Goal: Communication & Community: Participate in discussion

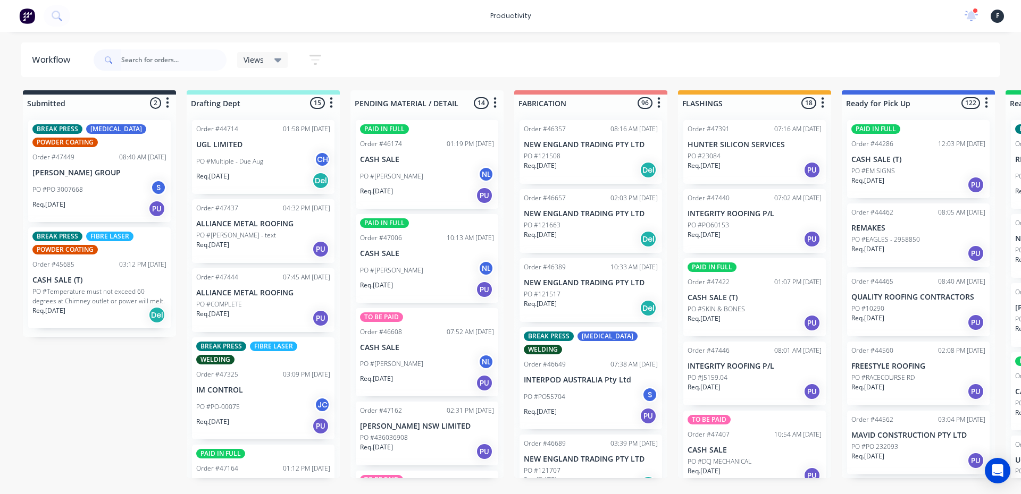
click at [147, 56] on input "text" at bounding box center [173, 59] width 105 height 21
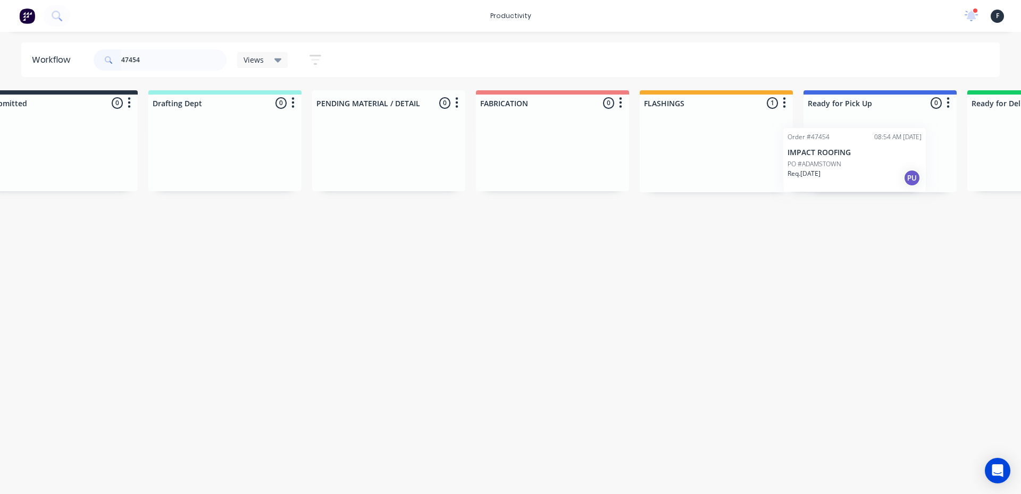
scroll to position [0, 67]
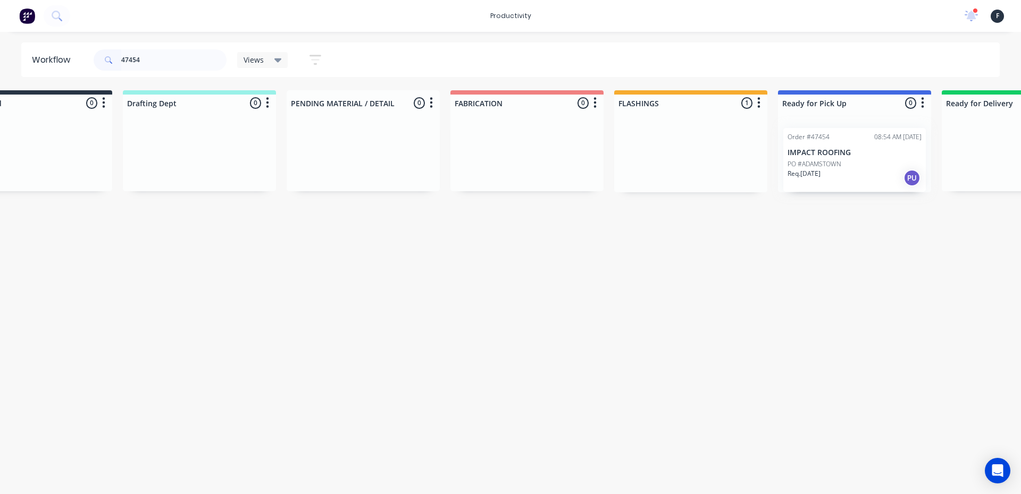
drag, startPoint x: 725, startPoint y: 180, endPoint x: 828, endPoint y: 188, distance: 103.5
click at [828, 188] on div "Submitted 0 Sort By Created date Required date Order number Customer name Most …" at bounding box center [814, 141] width 1773 height 102
type input "47454"
click at [828, 183] on div "Order #47454 08:54 AM 02/09/25 IMPACT ROOFING PO #ADAMSTOWN Req. 02/09/25 PU" at bounding box center [851, 152] width 142 height 64
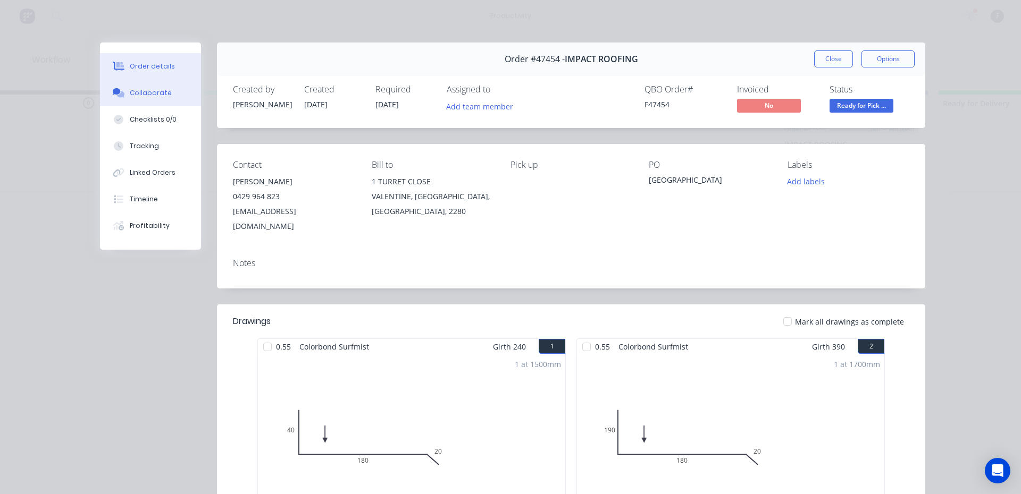
drag, startPoint x: 206, startPoint y: 96, endPoint x: 172, endPoint y: 100, distance: 33.8
click at [205, 95] on div "Order details Collaborate Checklists 0/0 Tracking Linked Orders Timeline Profit…" at bounding box center [158, 146] width 117 height 207
click at [169, 100] on button "Collaborate" at bounding box center [150, 93] width 101 height 27
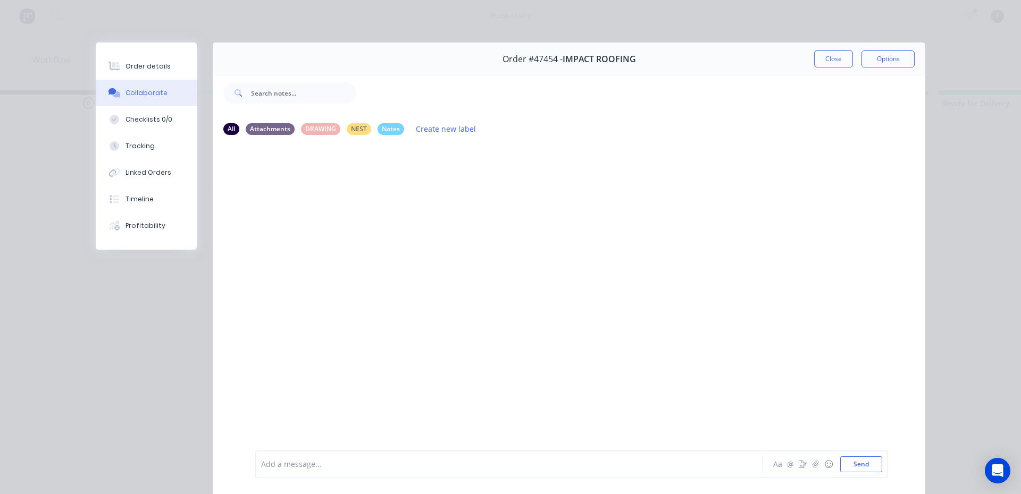
click at [289, 444] on div "Add a message... Aa @ ☺ Send" at bounding box center [569, 465] width 712 height 60
click at [298, 463] on div at bounding box center [494, 464] width 465 height 11
click at [826, 66] on button "Close" at bounding box center [833, 59] width 39 height 17
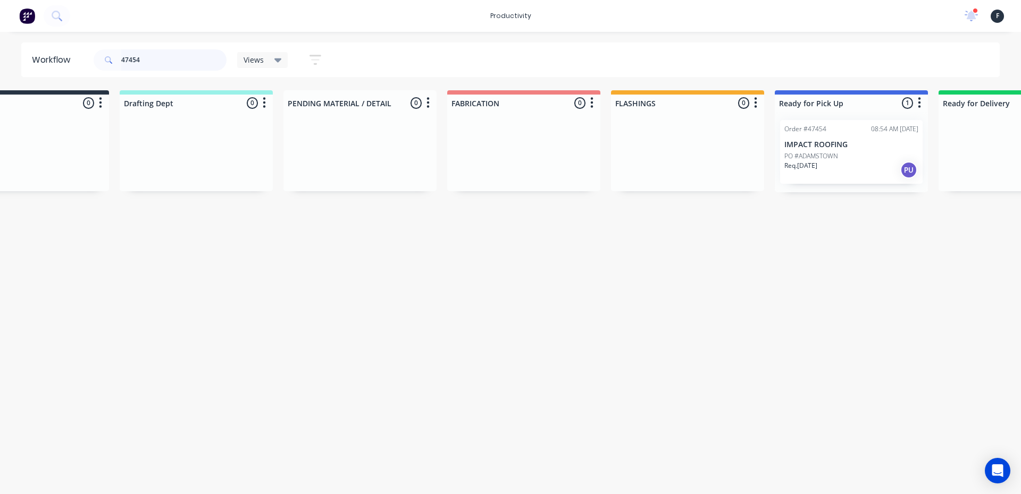
click at [176, 61] on input "47454" at bounding box center [173, 59] width 105 height 21
type input "47453"
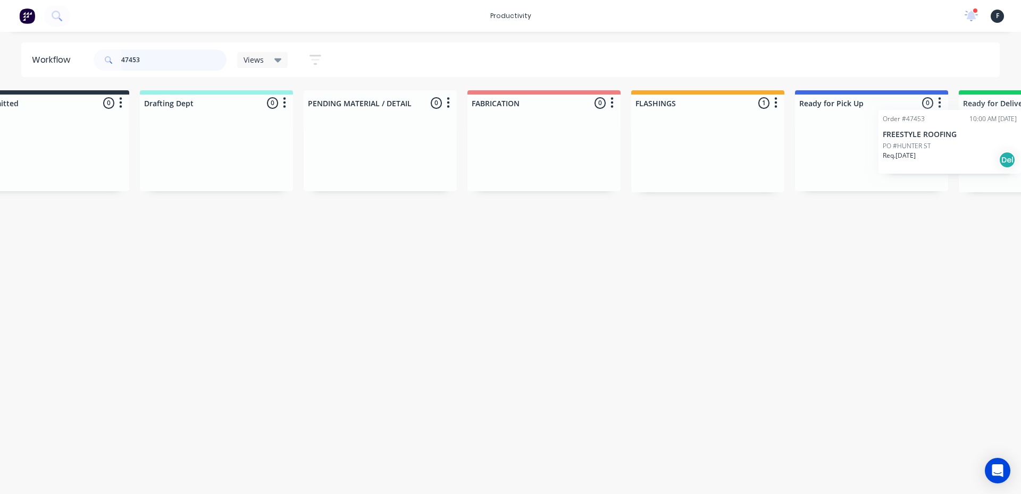
scroll to position [0, 124]
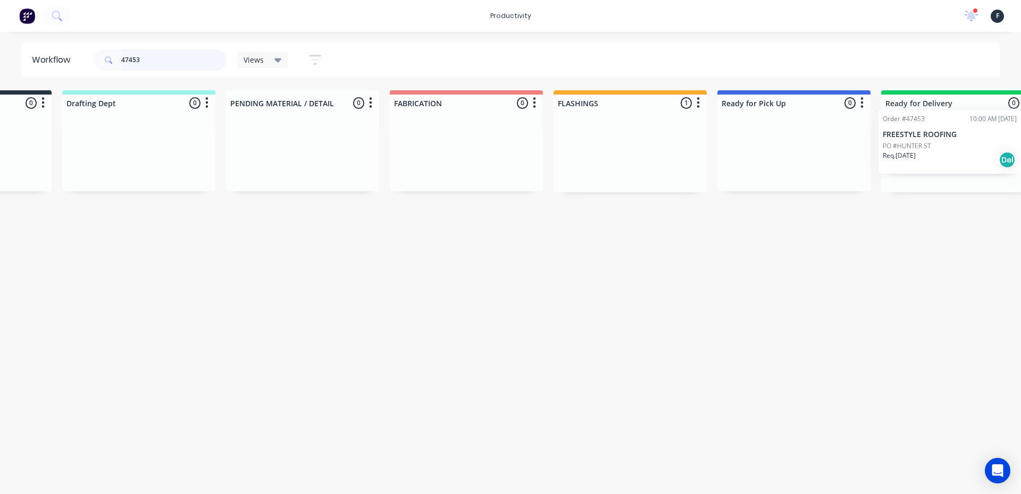
drag, startPoint x: 790, startPoint y: 149, endPoint x: 989, endPoint y: 139, distance: 199.1
click at [989, 139] on div "Submitted 0 Sort By Created date Required date Order number Customer name Most …" at bounding box center [754, 141] width 1773 height 102
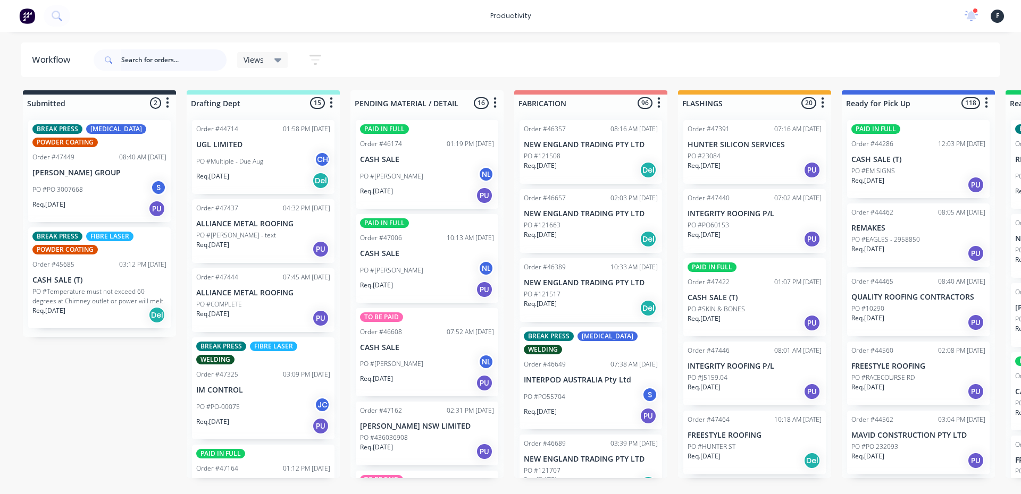
drag, startPoint x: 158, startPoint y: 62, endPoint x: 214, endPoint y: 39, distance: 60.1
click at [158, 62] on input "text" at bounding box center [173, 59] width 105 height 21
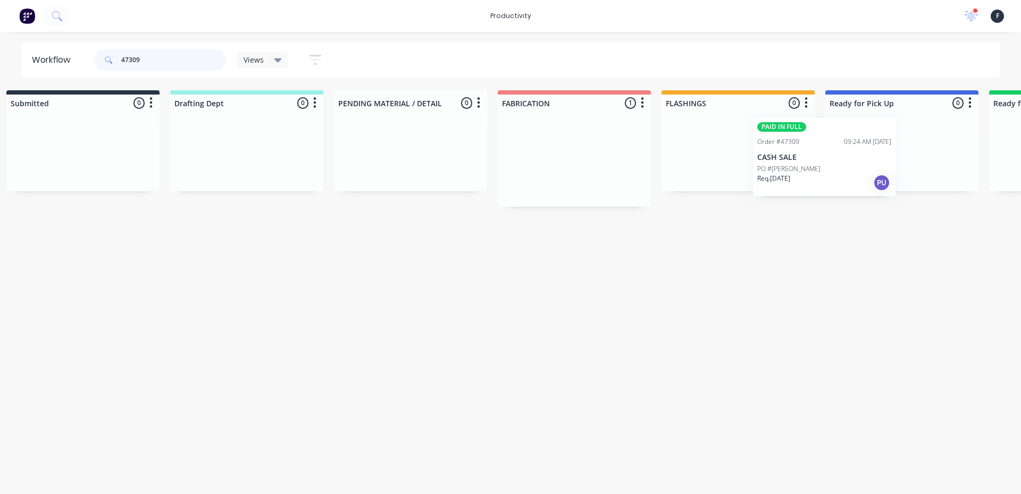
drag, startPoint x: 602, startPoint y: 159, endPoint x: 838, endPoint y: 158, distance: 236.1
click at [838, 158] on div "Submitted 0 Sort By Created date Required date Order number Customer name Most …" at bounding box center [862, 148] width 1773 height 116
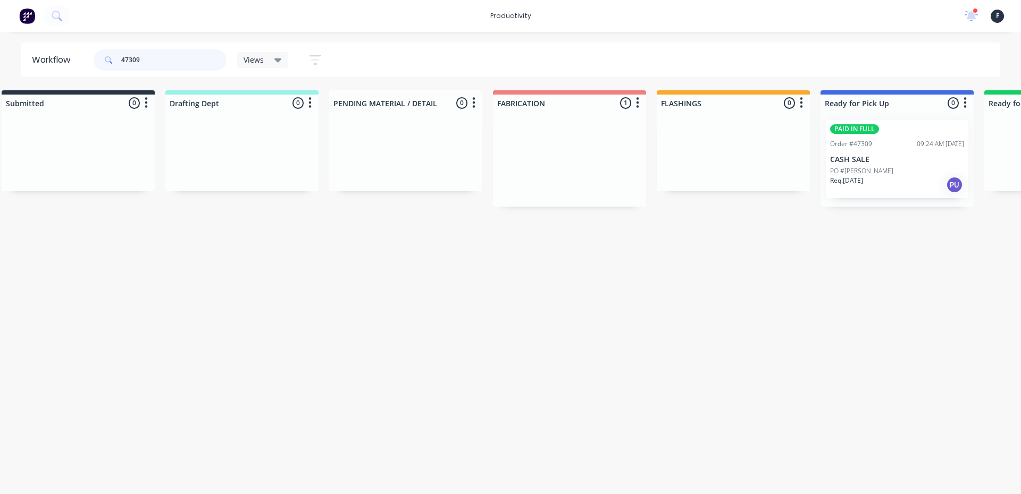
type input "47309"
click at [851, 155] on div at bounding box center [896, 159] width 153 height 95
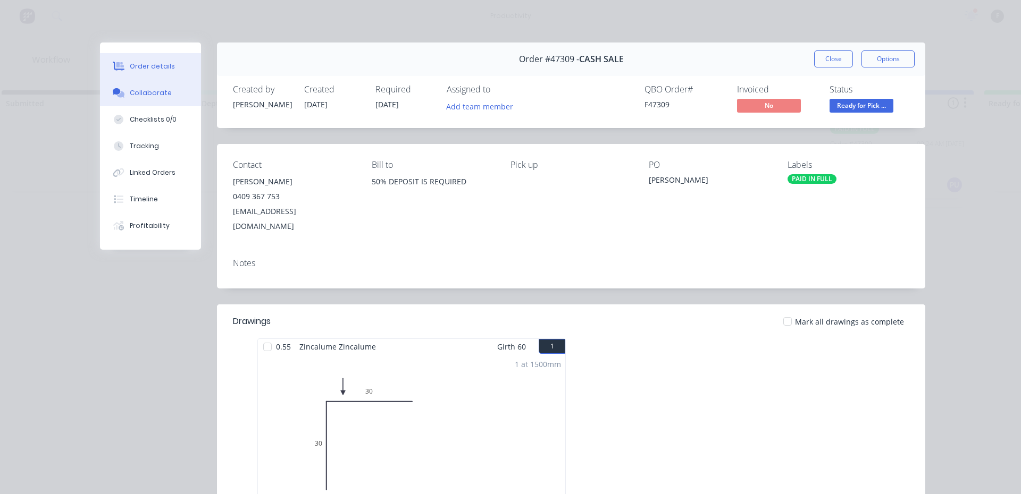
click at [117, 96] on icon at bounding box center [120, 94] width 7 height 6
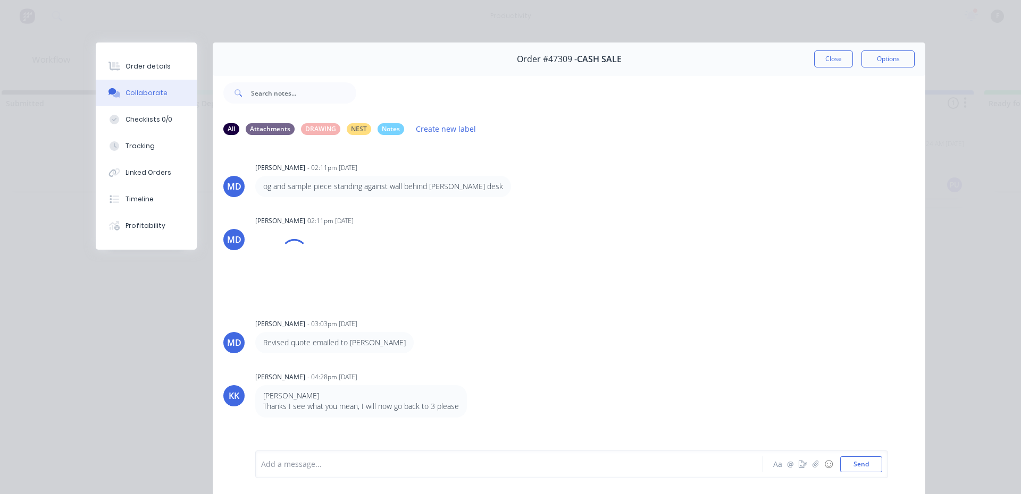
click at [306, 467] on div at bounding box center [494, 464] width 465 height 11
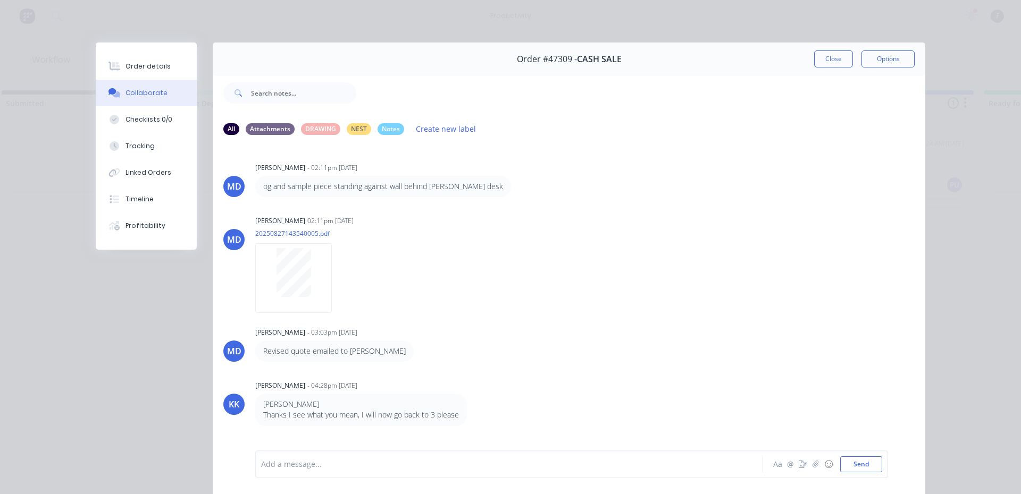
scroll to position [22, 0]
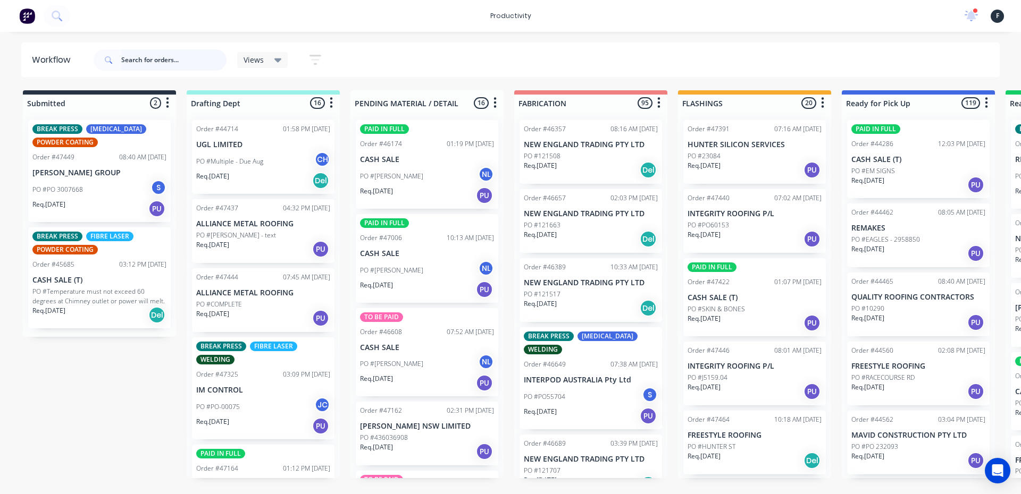
drag, startPoint x: 138, startPoint y: 66, endPoint x: 165, endPoint y: 52, distance: 30.7
click at [138, 65] on input "text" at bounding box center [173, 59] width 105 height 21
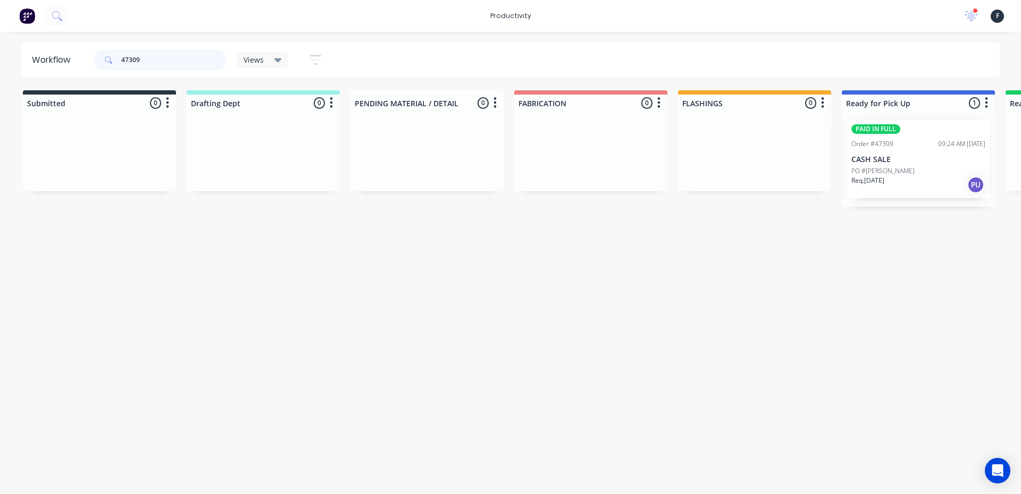
type input "47309"
click at [884, 156] on p "CASH SALE" at bounding box center [918, 159] width 134 height 9
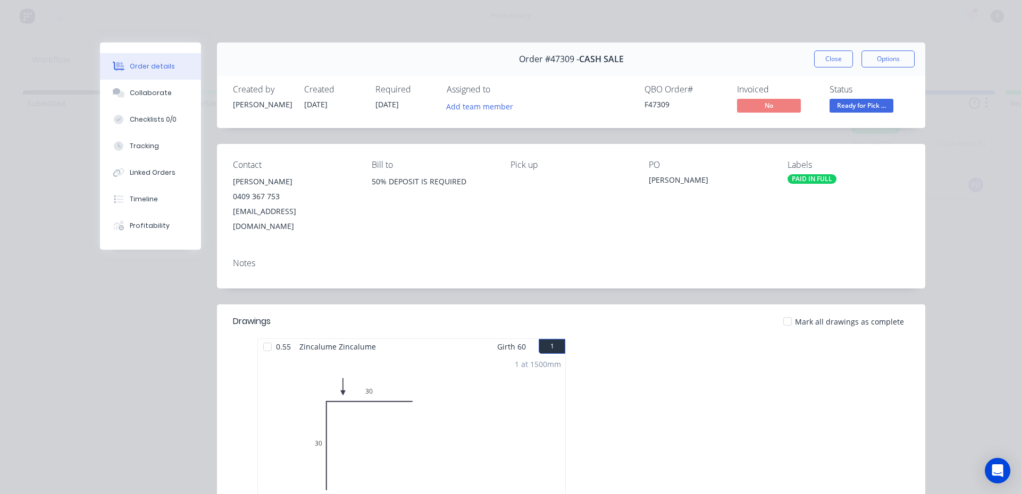
click at [260, 337] on div at bounding box center [267, 347] width 21 height 21
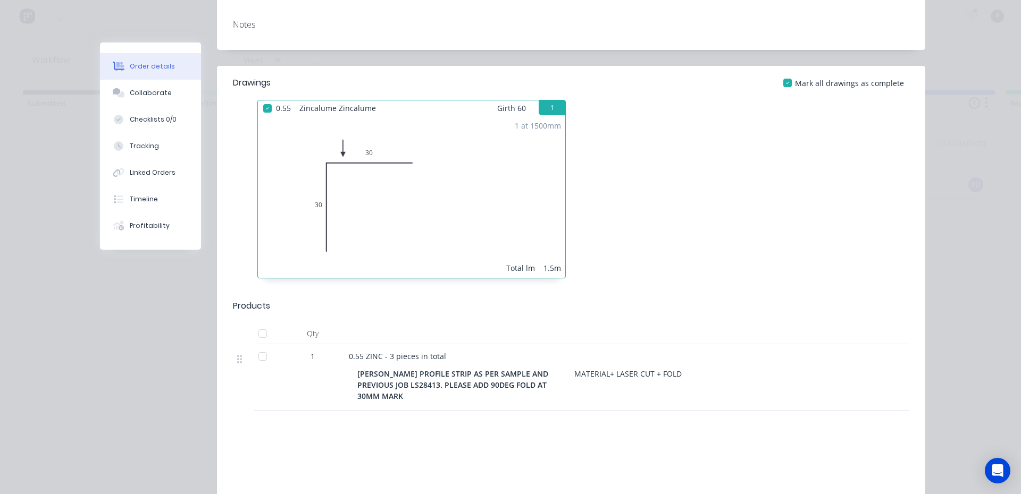
scroll to position [319, 0]
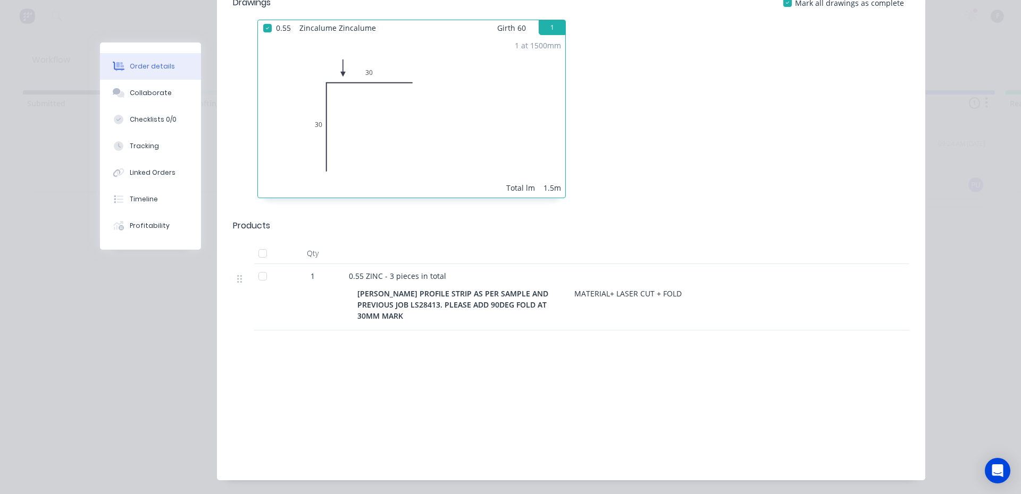
click at [252, 266] on div at bounding box center [262, 276] width 21 height 21
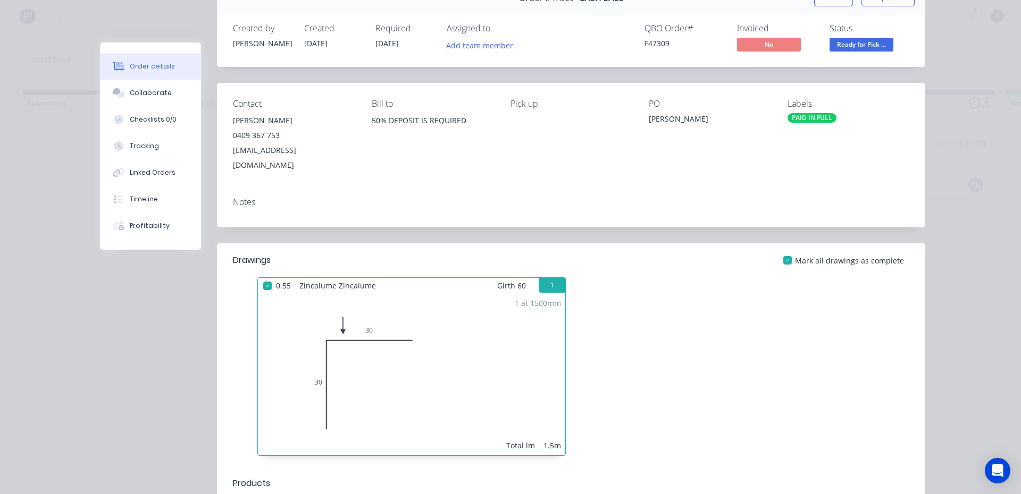
scroll to position [0, 0]
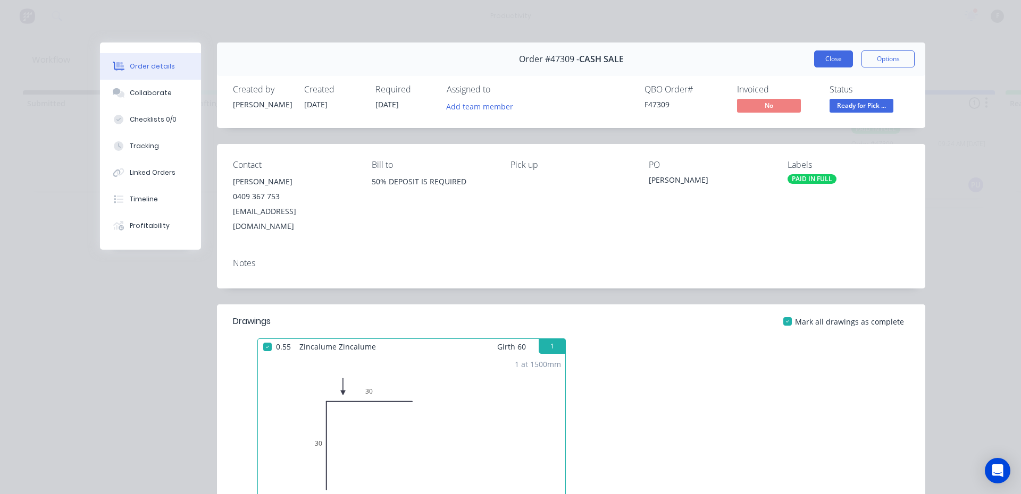
click at [814, 58] on button "Close" at bounding box center [833, 59] width 39 height 17
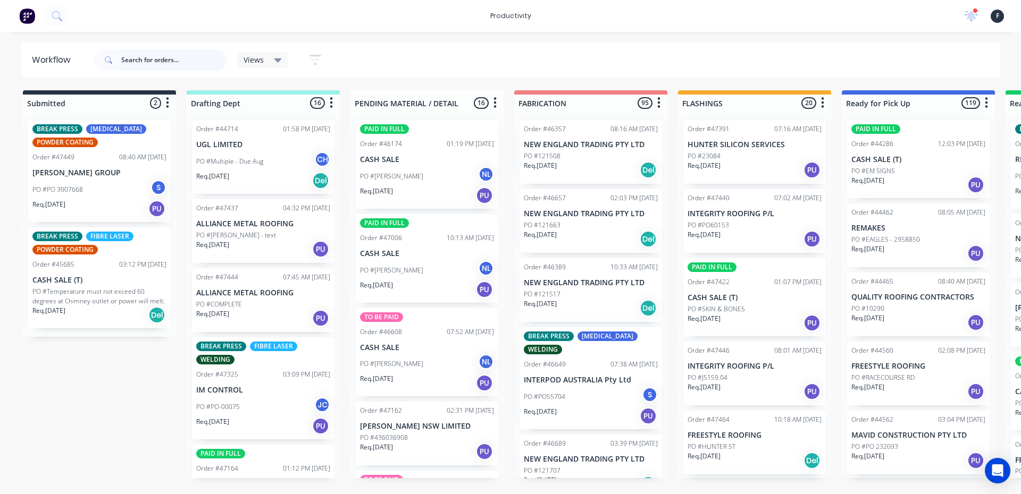
click at [142, 65] on input "text" at bounding box center [173, 59] width 105 height 21
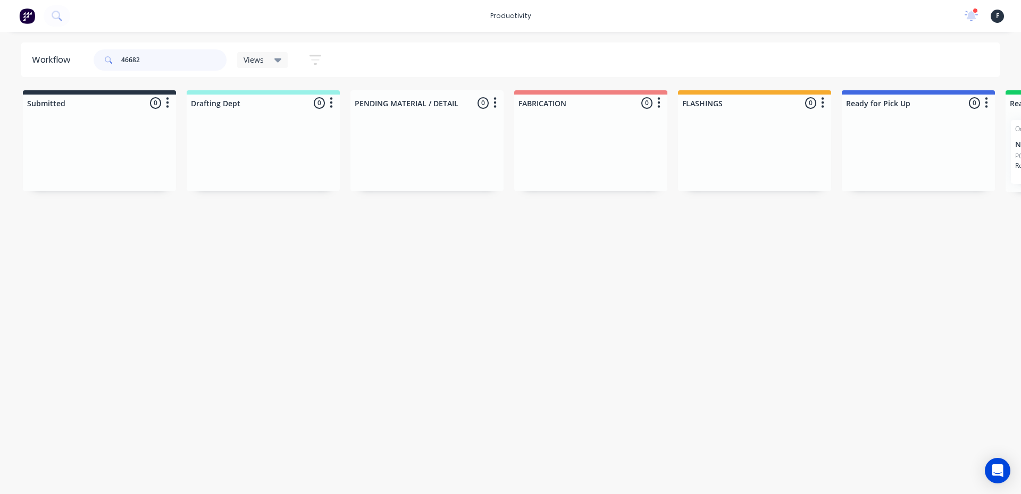
type input "46682"
click at [1020, 156] on p "PO #121721" at bounding box center [1033, 157] width 37 height 10
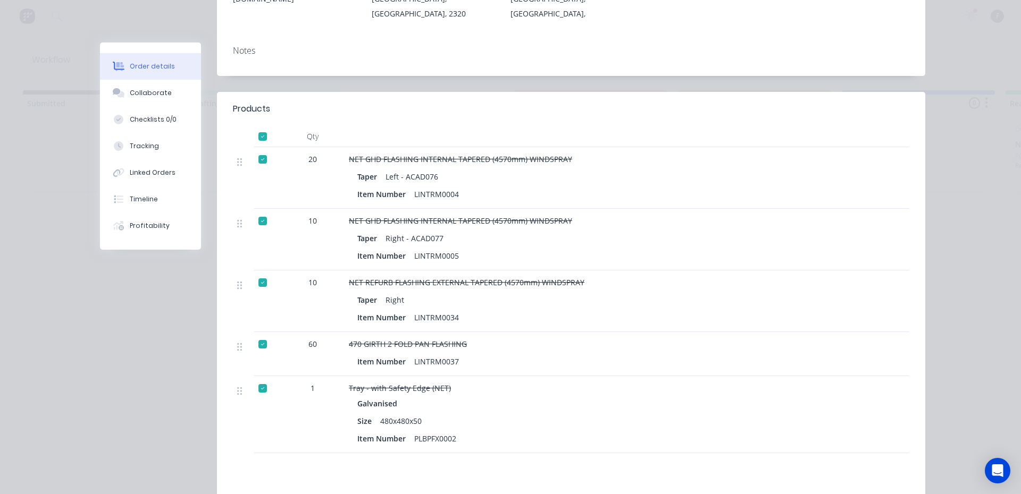
scroll to position [160, 0]
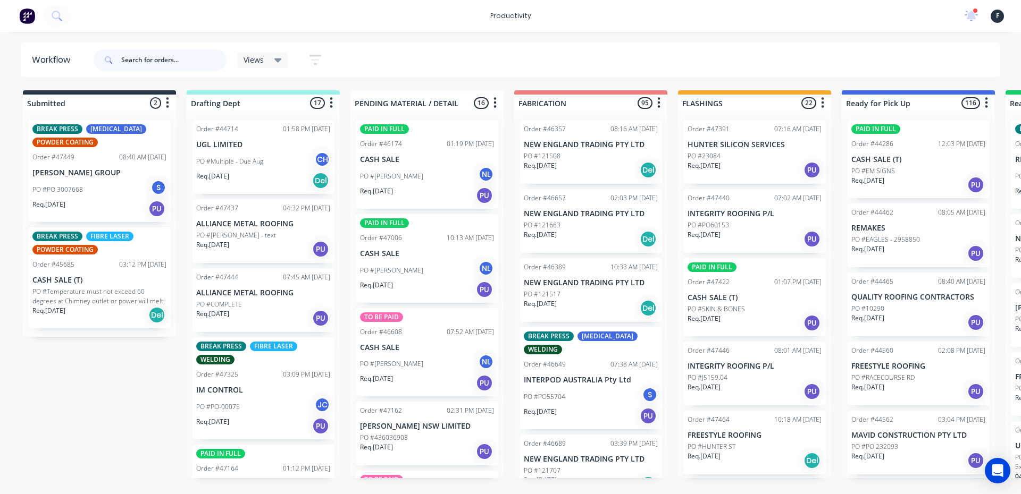
click at [164, 60] on input "text" at bounding box center [173, 59] width 105 height 21
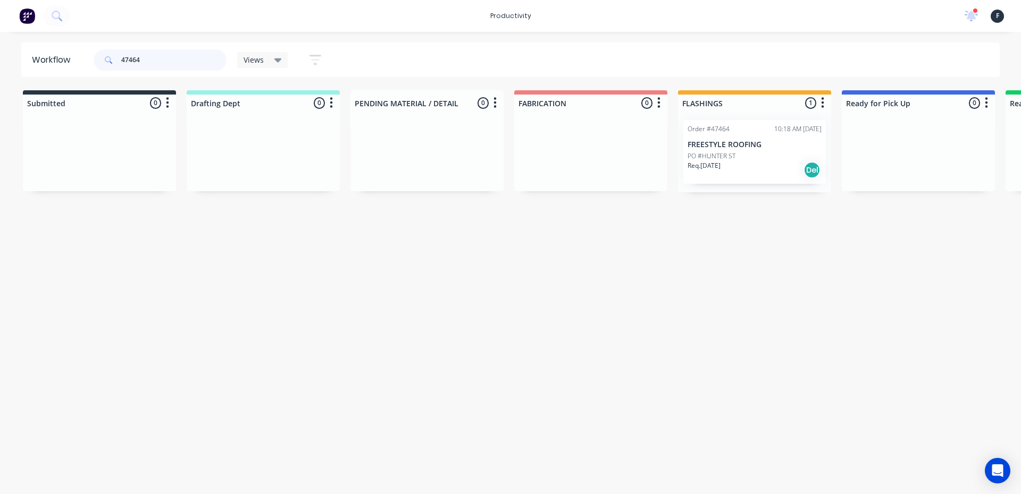
type input "47464"
drag, startPoint x: 740, startPoint y: 184, endPoint x: 853, endPoint y: 328, distance: 183.6
click at [853, 328] on div "Workflow 47464 Views Save new view None (Default) edit Nilesh edit Production e…" at bounding box center [510, 258] width 1021 height 431
drag, startPoint x: 846, startPoint y: 334, endPoint x: 803, endPoint y: 275, distance: 72.3
click at [844, 333] on div "Workflow 47464 Views Save new view None (Default) edit Nilesh edit Production e…" at bounding box center [510, 258] width 1021 height 431
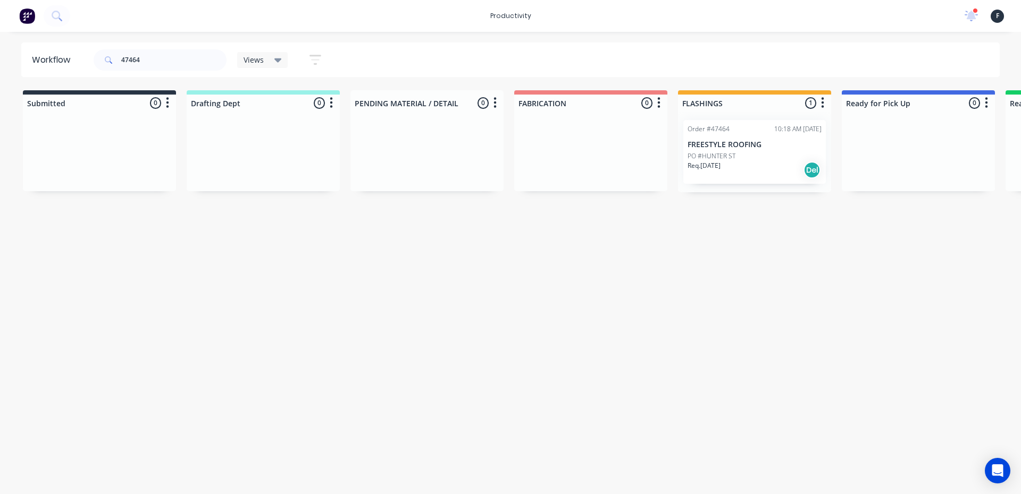
click at [678, 94] on div "FLASHINGS 1 Sort By Created date Required date Order number Customer name Most …" at bounding box center [754, 100] width 153 height 21
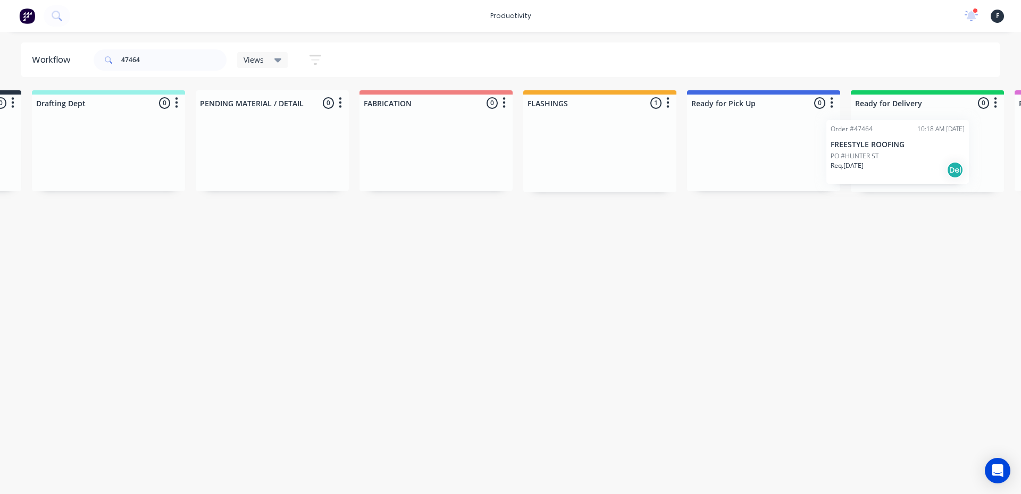
drag, startPoint x: 731, startPoint y: 147, endPoint x: 879, endPoint y: 147, distance: 147.8
click at [879, 147] on div "Submitted 0 Sort By Created date Required date Order number Customer name Most …" at bounding box center [723, 141] width 1773 height 102
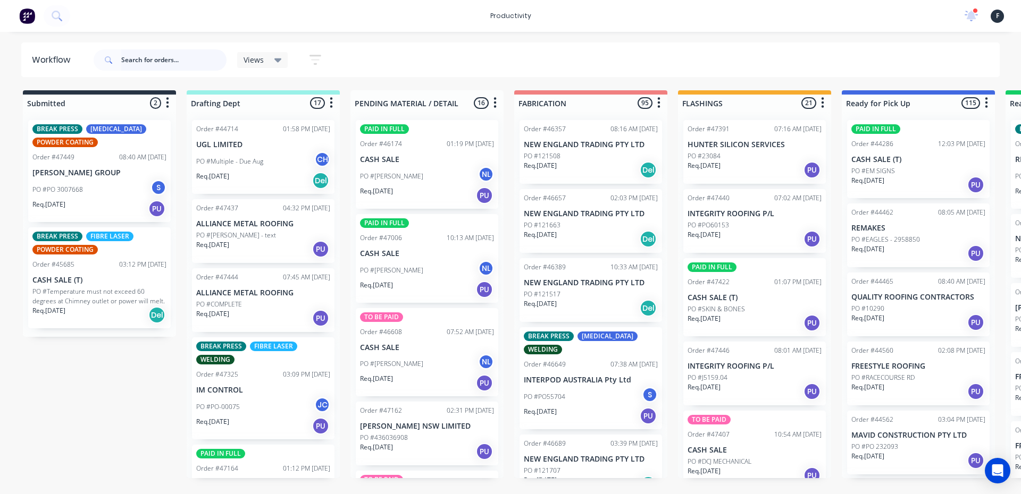
click at [154, 61] on input "text" at bounding box center [173, 59] width 105 height 21
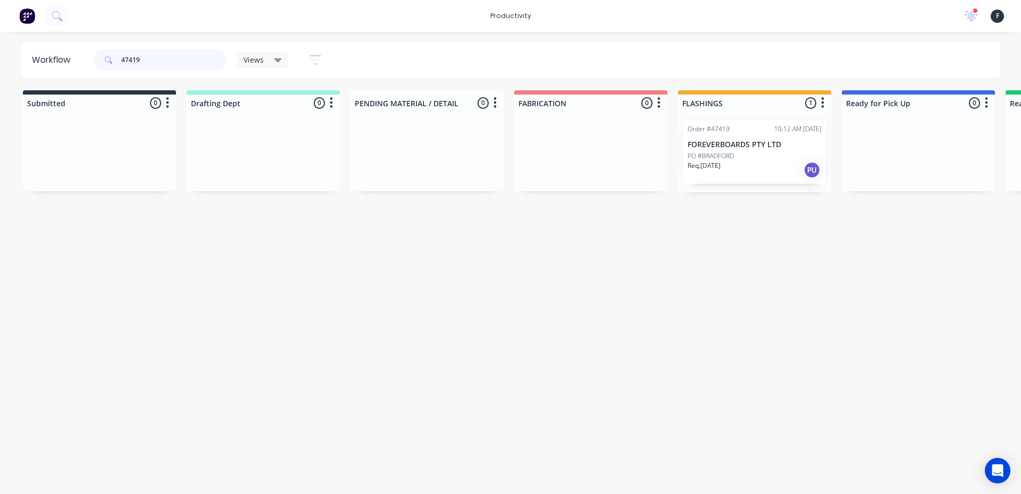
type input "47419"
click at [734, 149] on p "FOREVERBOARDS PTY LTD" at bounding box center [754, 144] width 134 height 9
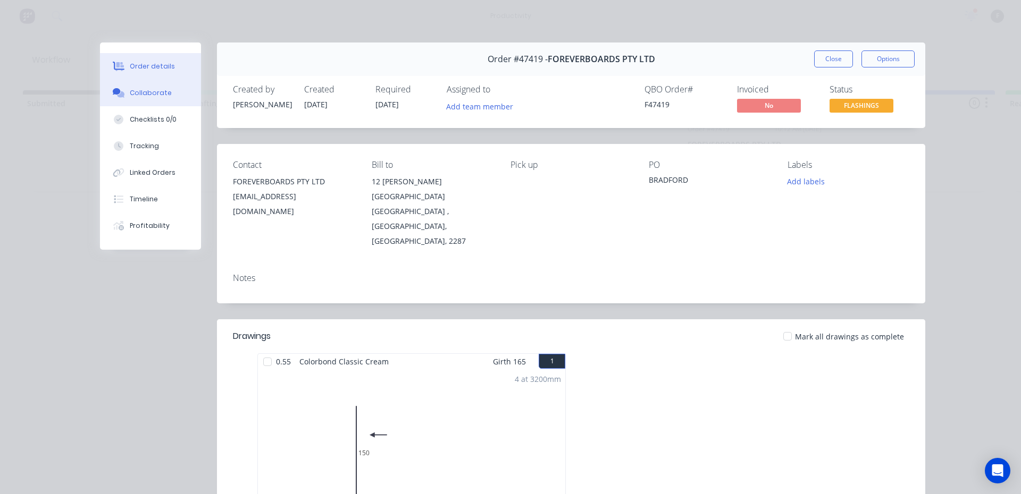
click at [154, 94] on div "Collaborate" at bounding box center [151, 93] width 42 height 10
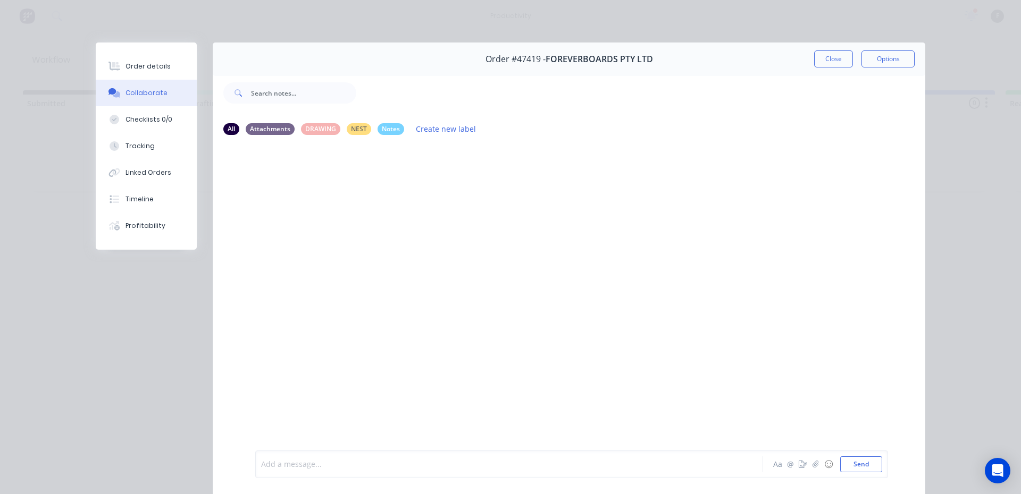
click at [317, 466] on div at bounding box center [494, 464] width 465 height 11
click at [845, 462] on button "Send" at bounding box center [861, 465] width 42 height 16
click at [828, 61] on button "Close" at bounding box center [833, 59] width 39 height 17
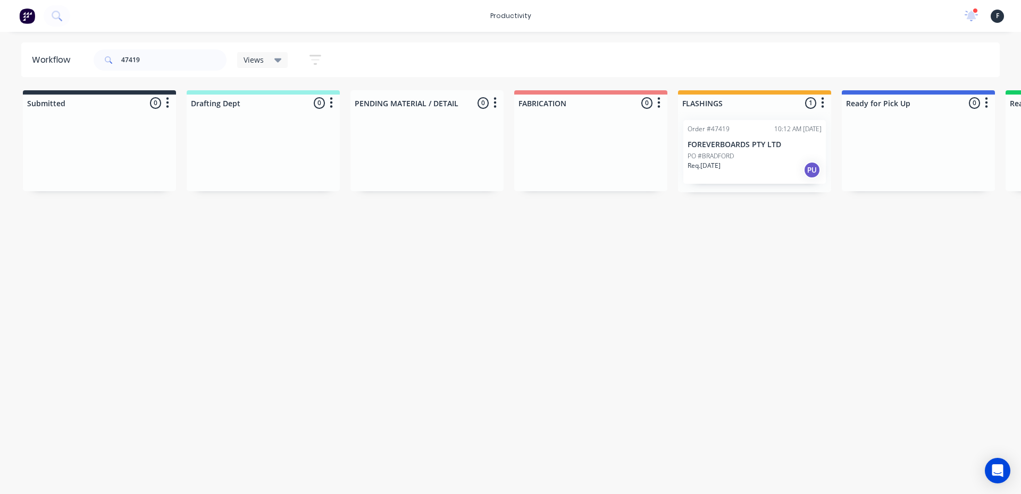
click at [785, 158] on div "PO #BRADFORD" at bounding box center [754, 157] width 134 height 10
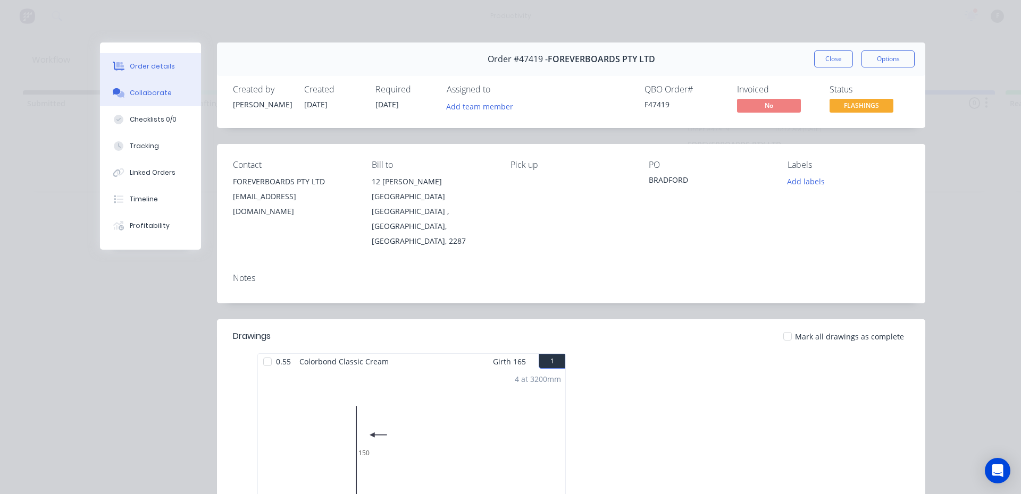
click at [153, 94] on div "Collaborate" at bounding box center [151, 93] width 42 height 10
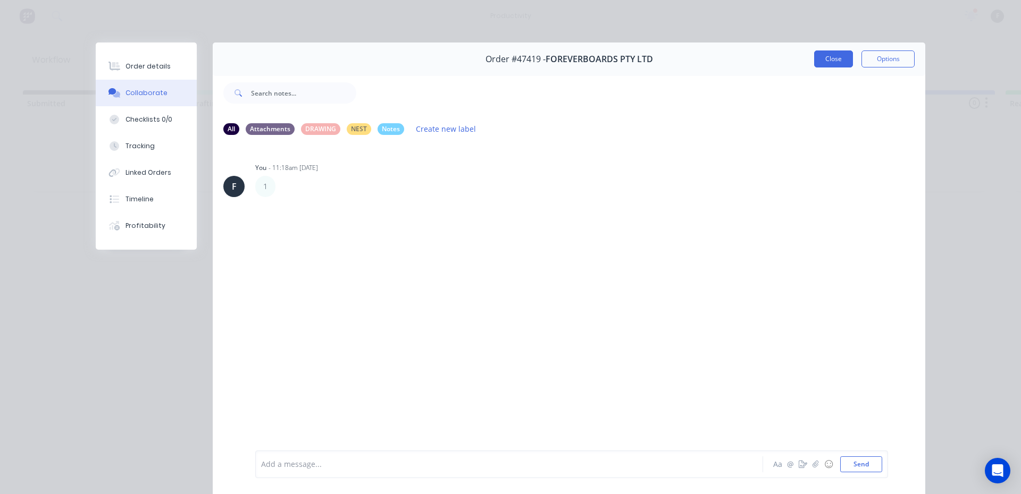
click at [829, 61] on button "Close" at bounding box center [833, 59] width 39 height 17
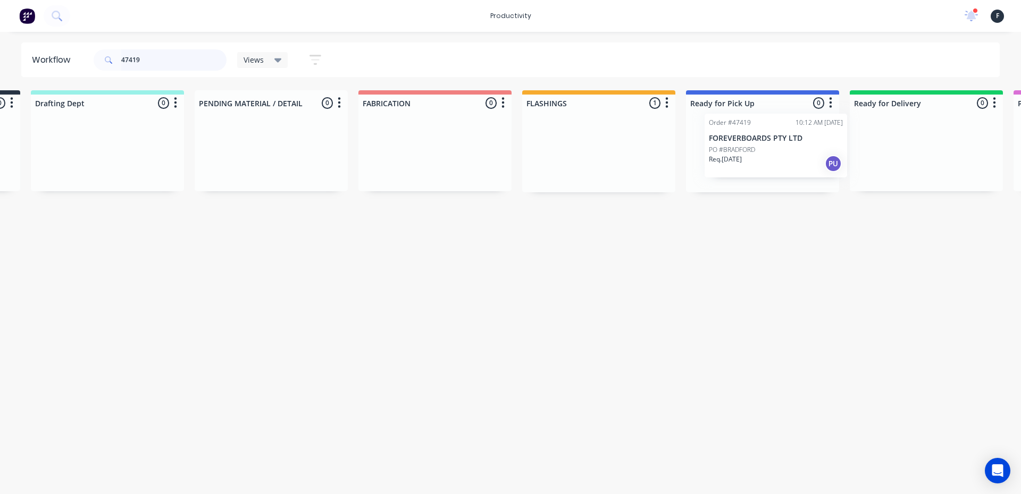
scroll to position [0, 157]
drag, startPoint x: 786, startPoint y: 153, endPoint x: 803, endPoint y: 146, distance: 17.7
click at [803, 146] on div "Submitted 0 Sort By Created date Required date Order number Customer name Most …" at bounding box center [721, 141] width 1773 height 102
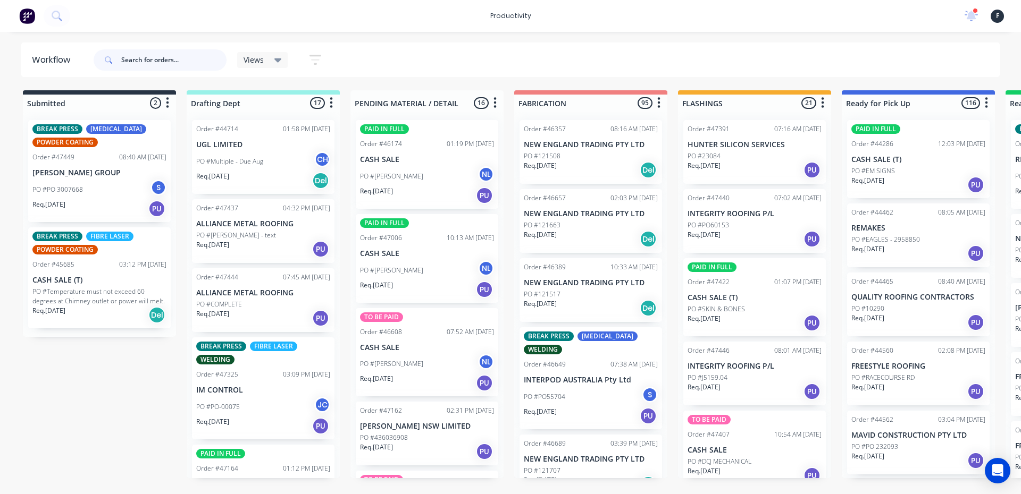
click at [163, 57] on input "text" at bounding box center [173, 59] width 105 height 21
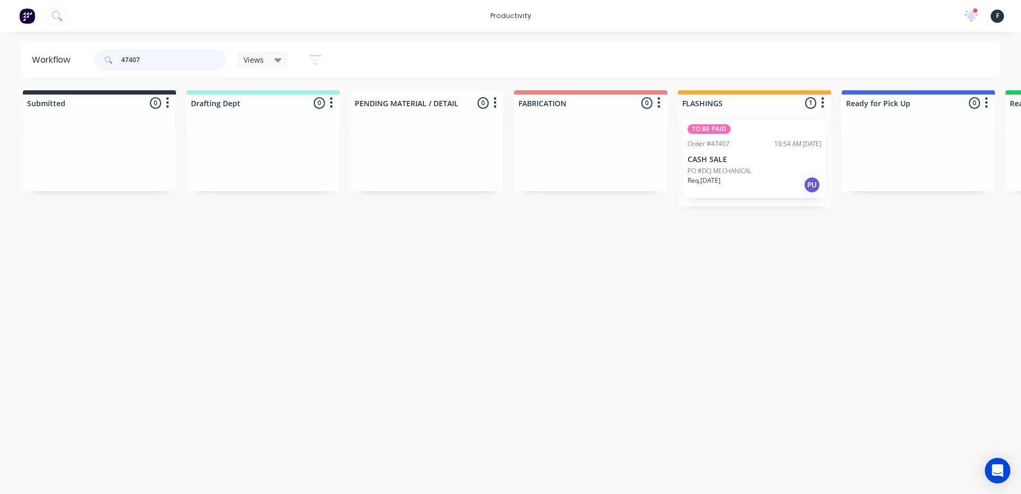
type input "47407"
click at [749, 147] on div "Order #47407 10:54 AM [DATE]" at bounding box center [754, 144] width 134 height 10
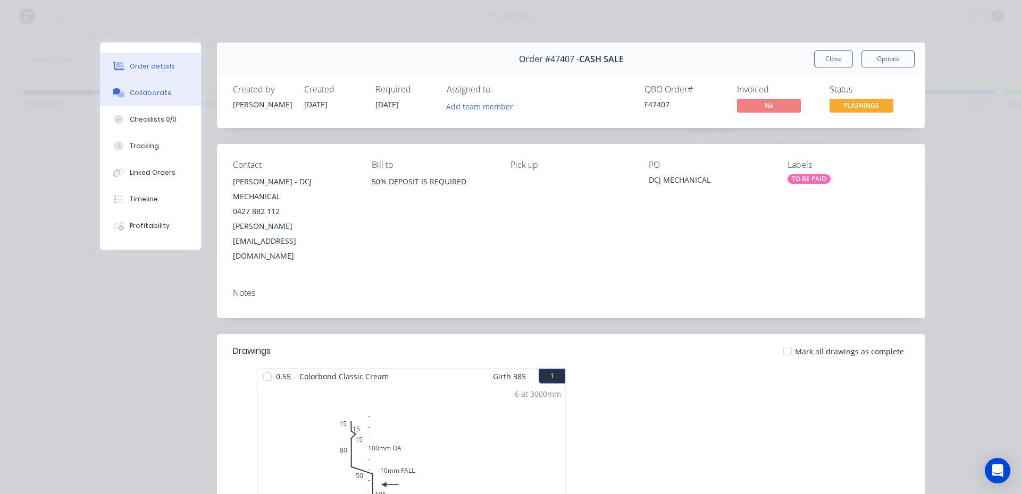
click at [148, 93] on div "Collaborate" at bounding box center [151, 93] width 42 height 10
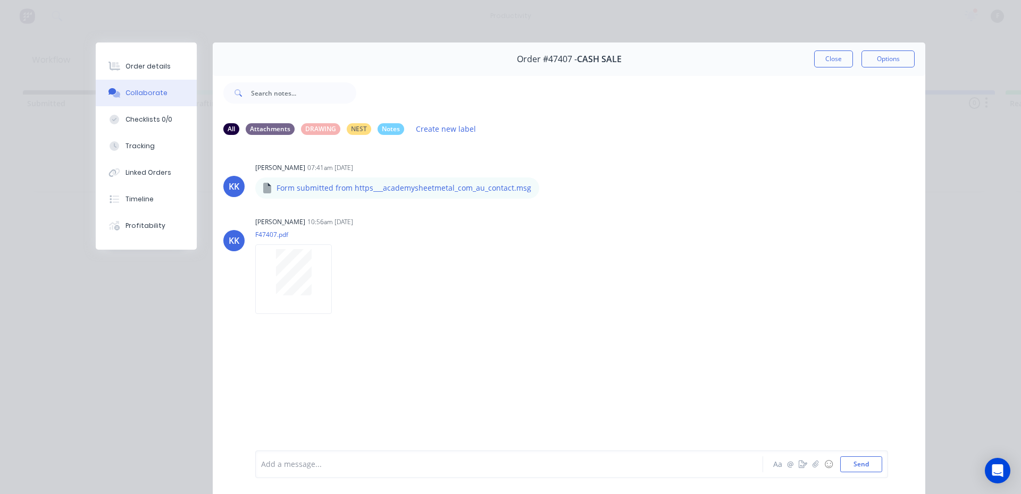
click at [372, 450] on div "Add a message... Aa @ ☺ Send" at bounding box center [569, 465] width 712 height 60
click at [303, 461] on div at bounding box center [494, 464] width 465 height 11
click at [854, 457] on button "Send" at bounding box center [861, 465] width 42 height 16
click at [819, 65] on button "Close" at bounding box center [833, 59] width 39 height 17
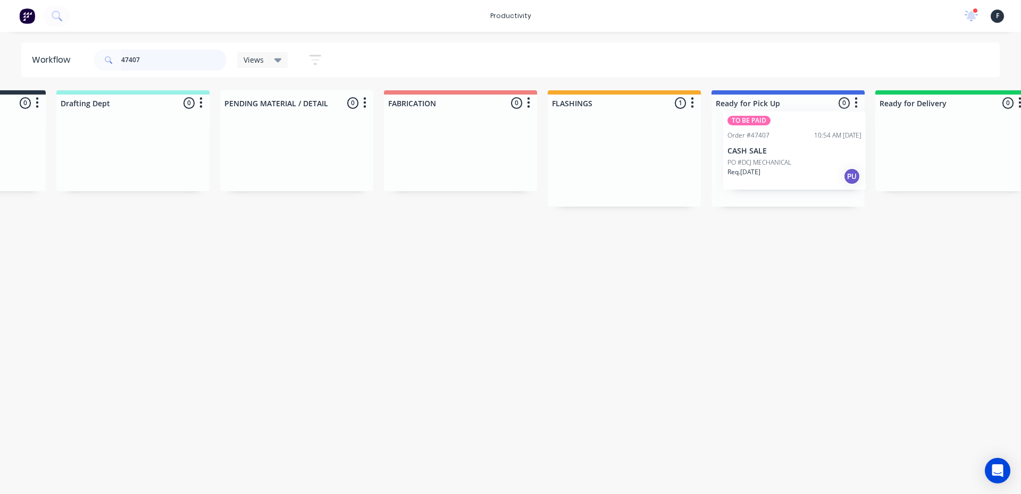
drag, startPoint x: 763, startPoint y: 135, endPoint x: 806, endPoint y: 129, distance: 43.0
click at [806, 129] on div "Submitted 0 Sort By Created date Required date Order number Customer name Most …" at bounding box center [748, 148] width 1773 height 116
